Goal: Information Seeking & Learning: Find specific fact

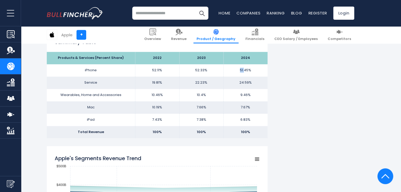
drag, startPoint x: 240, startPoint y: 68, endPoint x: 244, endPoint y: 69, distance: 4.2
click at [244, 69] on td "51.45%" at bounding box center [245, 70] width 44 height 12
click at [155, 70] on td "52.11%" at bounding box center [157, 70] width 44 height 12
drag, startPoint x: 150, startPoint y: 71, endPoint x: 168, endPoint y: 69, distance: 18.2
click at [168, 69] on td "52.11%" at bounding box center [157, 70] width 44 height 12
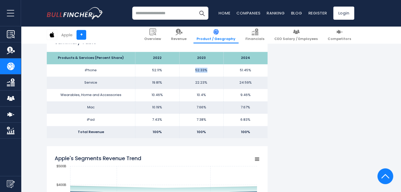
drag, startPoint x: 196, startPoint y: 69, endPoint x: 242, endPoint y: 65, distance: 45.6
click at [216, 68] on td "52.33%" at bounding box center [201, 70] width 44 height 12
drag, startPoint x: 240, startPoint y: 69, endPoint x: 259, endPoint y: 69, distance: 18.4
click at [259, 69] on td "51.45%" at bounding box center [245, 70] width 44 height 12
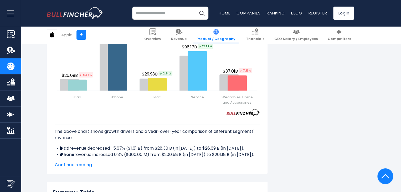
scroll to position [624, 0]
